Goal: Task Accomplishment & Management: Use online tool/utility

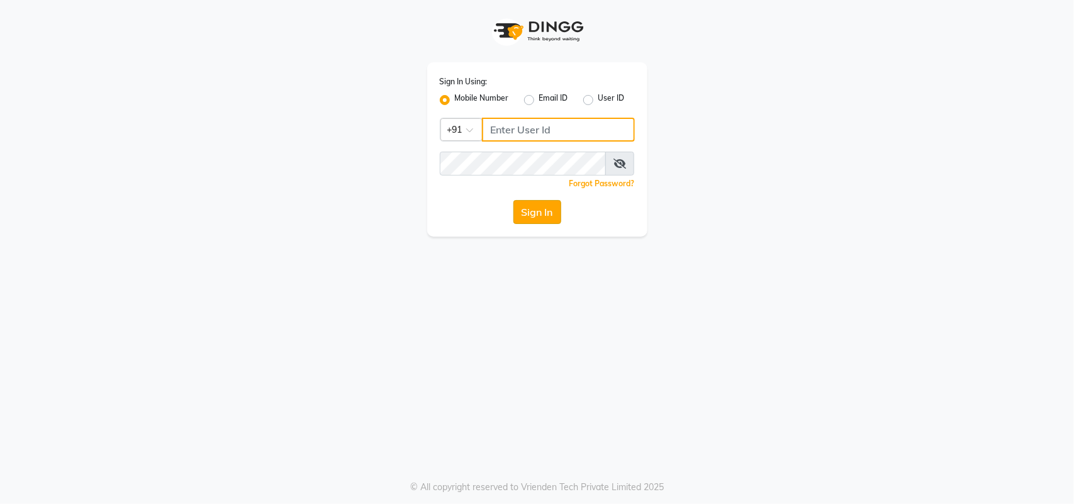
type input "9324581241"
click at [532, 215] on button "Sign In" at bounding box center [537, 212] width 48 height 24
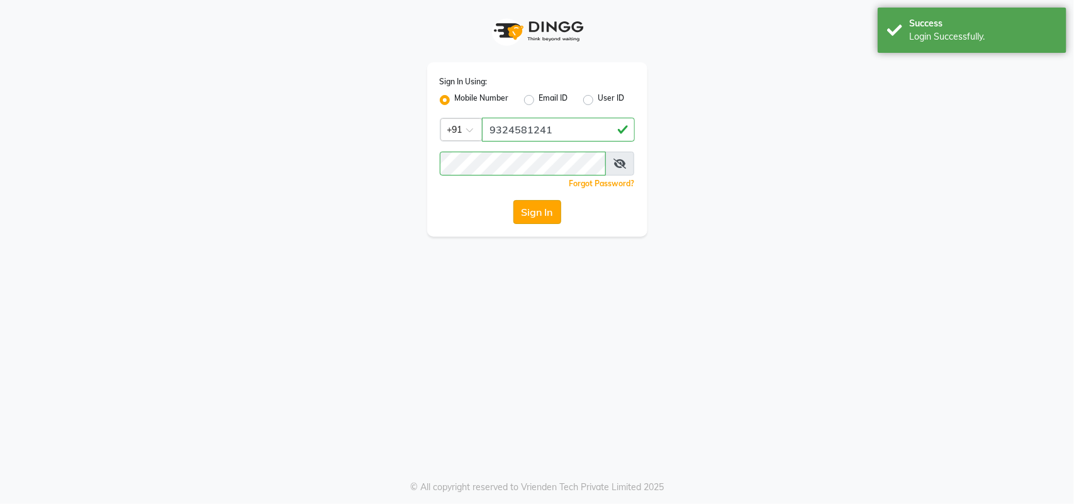
click at [549, 210] on button "Sign In" at bounding box center [537, 212] width 48 height 24
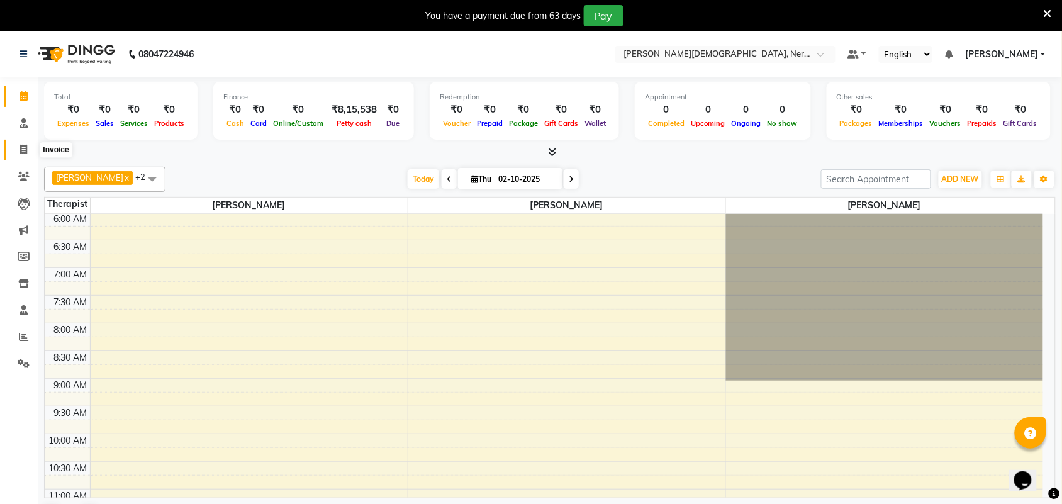
click at [21, 152] on icon at bounding box center [23, 149] width 7 height 9
select select "6808"
select select "service"
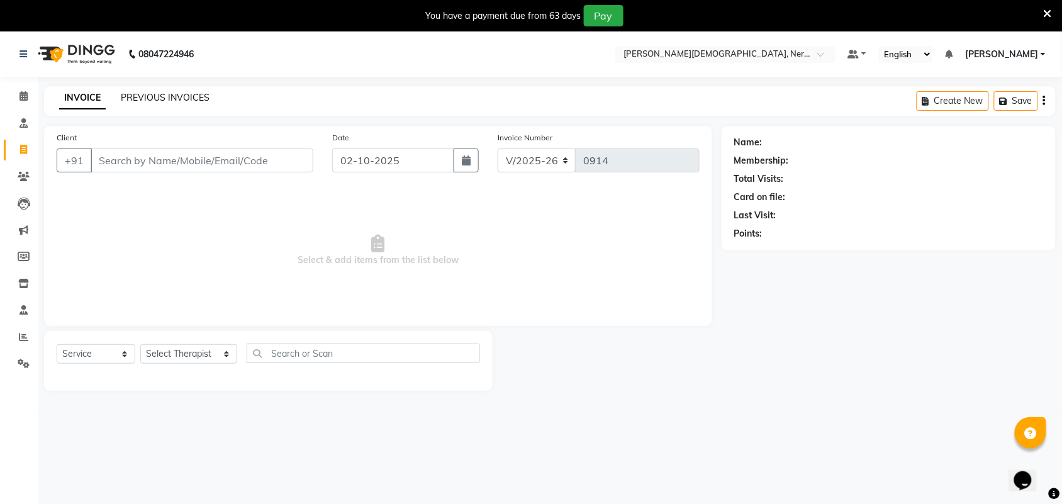
click at [183, 92] on link "PREVIOUS INVOICES" at bounding box center [165, 97] width 89 height 11
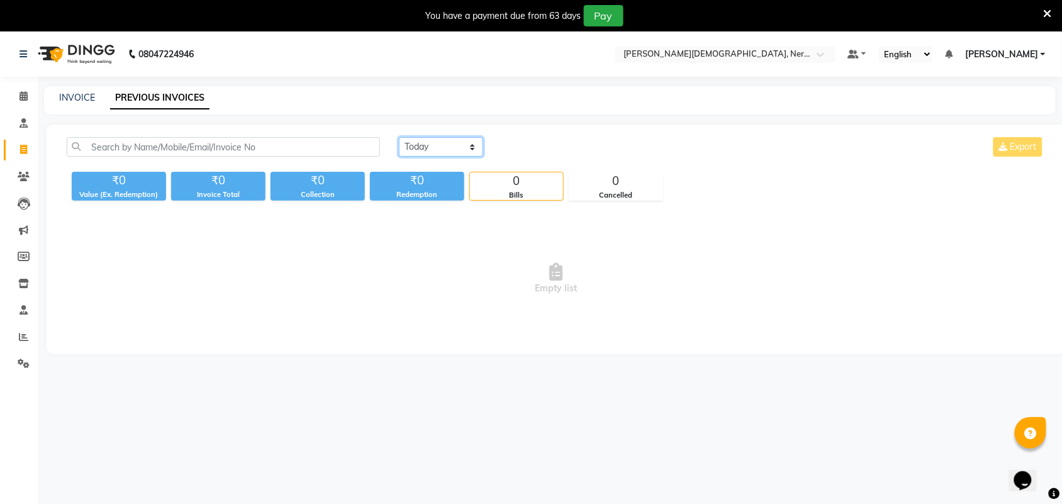
click at [435, 153] on select "[DATE] [DATE] Custom Range" at bounding box center [441, 147] width 84 height 20
select select "[DATE]"
click at [399, 137] on select "[DATE] [DATE] Custom Range" at bounding box center [441, 147] width 84 height 20
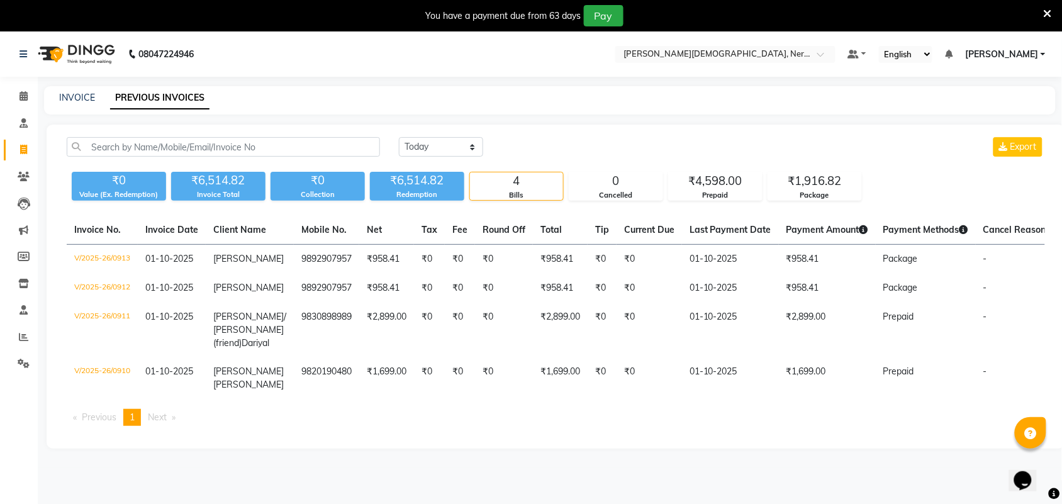
select select "service"
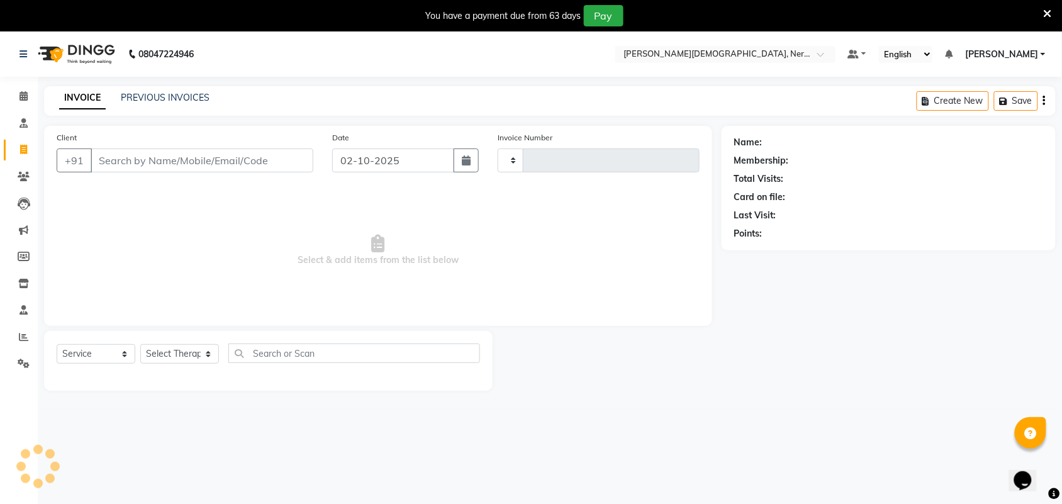
type input "0914"
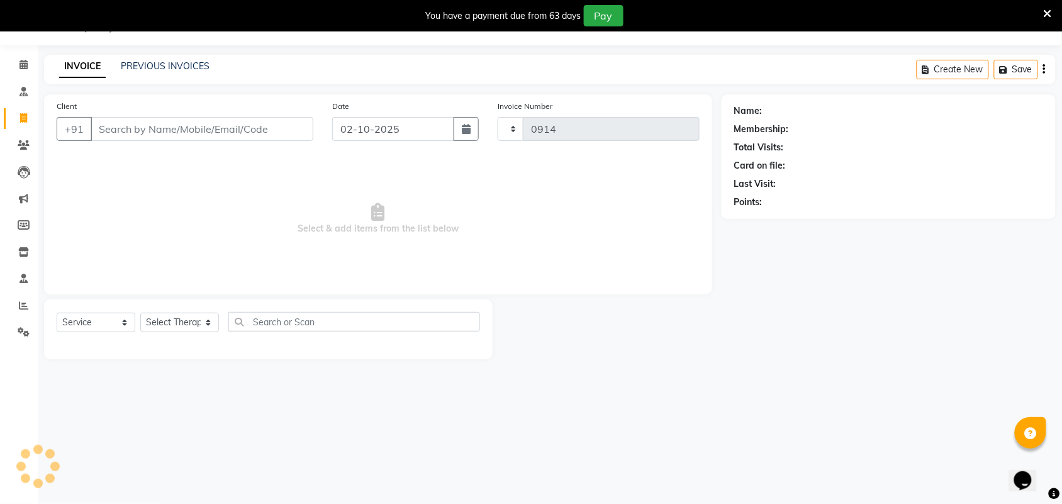
select select "6808"
click at [25, 96] on icon at bounding box center [24, 91] width 8 height 9
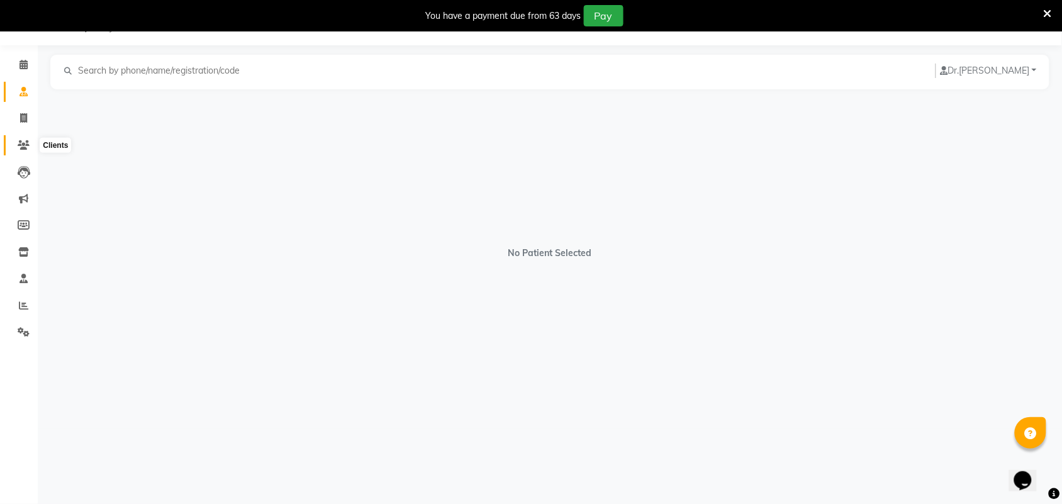
click at [27, 140] on icon at bounding box center [24, 144] width 12 height 9
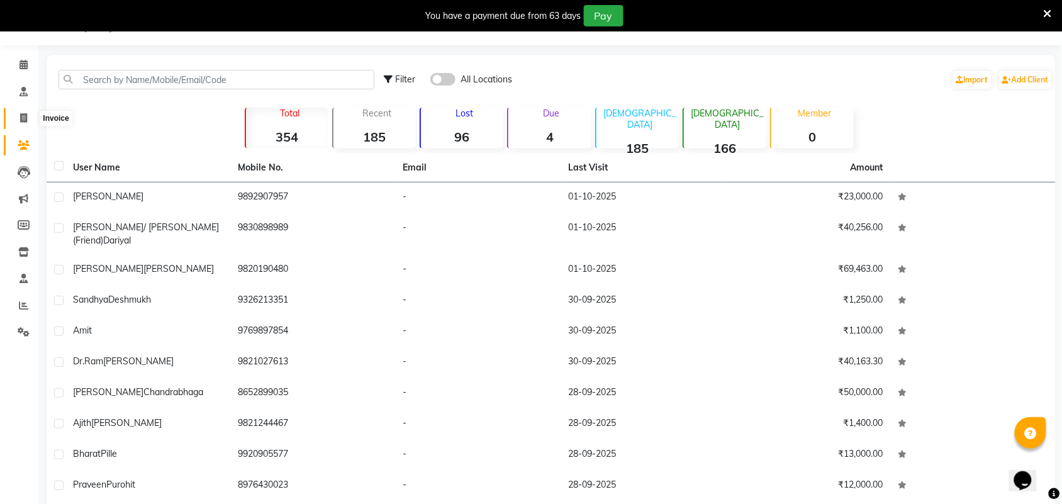
click at [22, 118] on icon at bounding box center [23, 117] width 7 height 9
select select "6808"
select select "service"
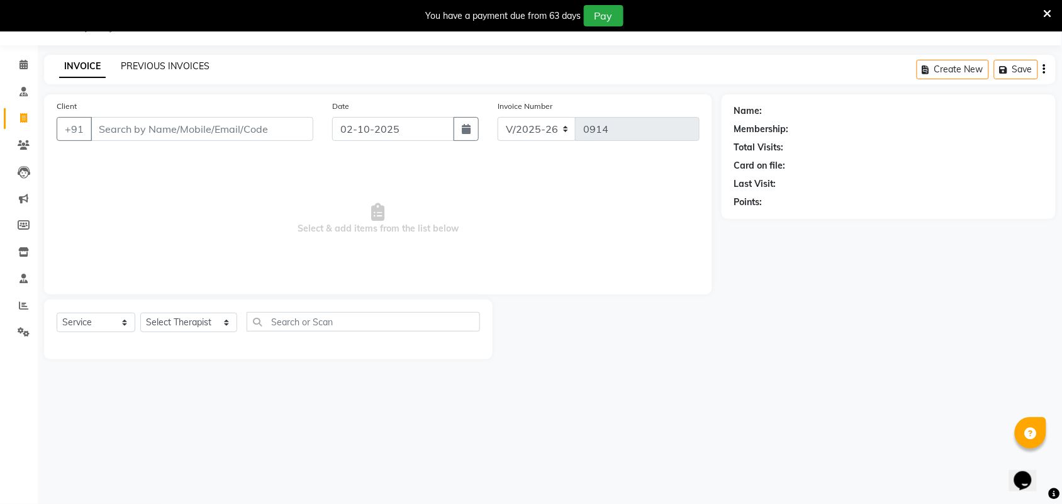
click at [170, 64] on link "PREVIOUS INVOICES" at bounding box center [165, 65] width 89 height 11
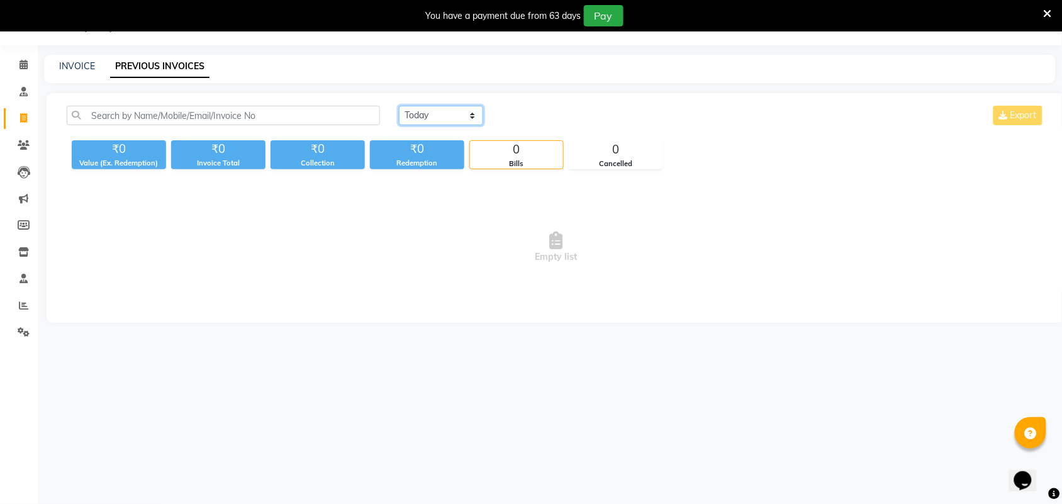
click at [472, 121] on select "[DATE] [DATE] Custom Range" at bounding box center [441, 116] width 84 height 20
select select "[DATE]"
click at [399, 106] on select "[DATE] [DATE] Custom Range" at bounding box center [441, 116] width 84 height 20
